Goal: Navigation & Orientation: Go to known website

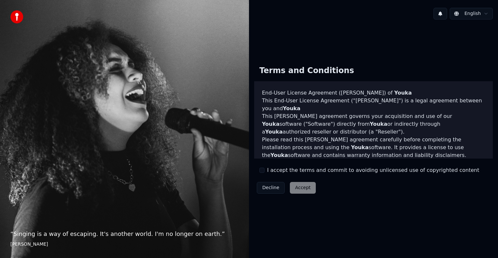
click at [304, 192] on div "Decline Accept" at bounding box center [286, 187] width 64 height 17
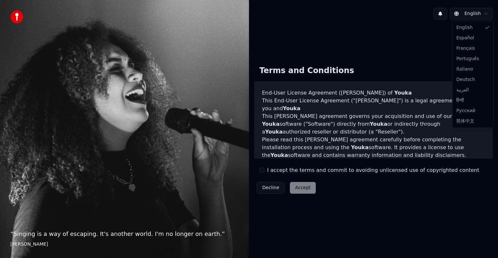
click at [478, 12] on html "“ Singing is a way of escaping. It's another world. I'm no longer on earth. ” E…" at bounding box center [249, 129] width 498 height 258
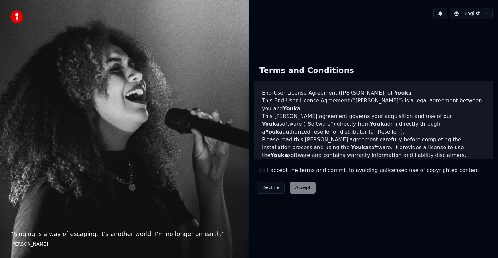
click at [489, 155] on html "“ Singing is a way of escaping. It's another world. I'm no longer on earth. ” E…" at bounding box center [249, 129] width 498 height 258
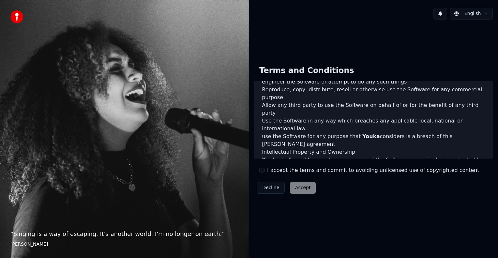
scroll to position [351, 0]
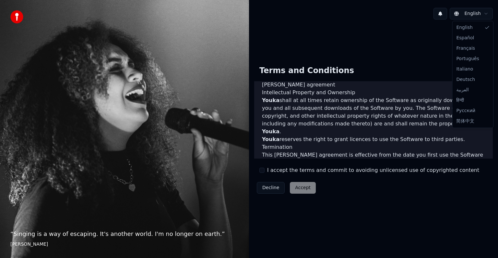
click at [479, 13] on html "“ Singing is a way of escaping. It's another world. I'm no longer on earth. ” E…" at bounding box center [249, 129] width 498 height 258
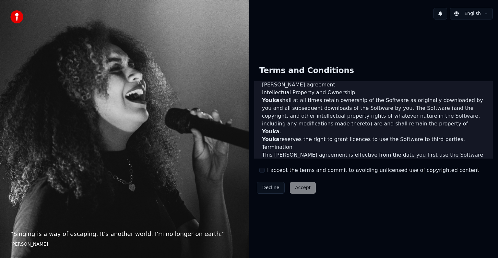
click at [302, 191] on html "“ Singing is a way of escaping. It's another world. I'm no longer on earth. ” E…" at bounding box center [249, 129] width 498 height 258
click at [298, 189] on div "Decline Accept" at bounding box center [286, 187] width 64 height 17
click at [296, 189] on div "Decline Accept" at bounding box center [286, 187] width 64 height 17
click at [297, 190] on div "Decline Accept" at bounding box center [286, 187] width 64 height 17
click at [270, 190] on button "Decline" at bounding box center [271, 188] width 28 height 12
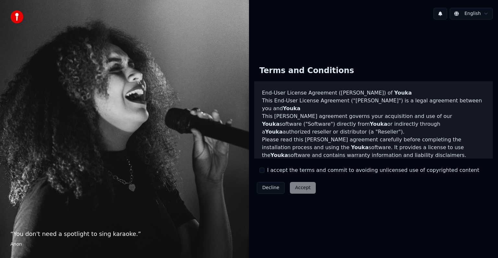
click at [298, 188] on div "Decline Accept" at bounding box center [286, 187] width 64 height 17
